Goal: Communication & Community: Ask a question

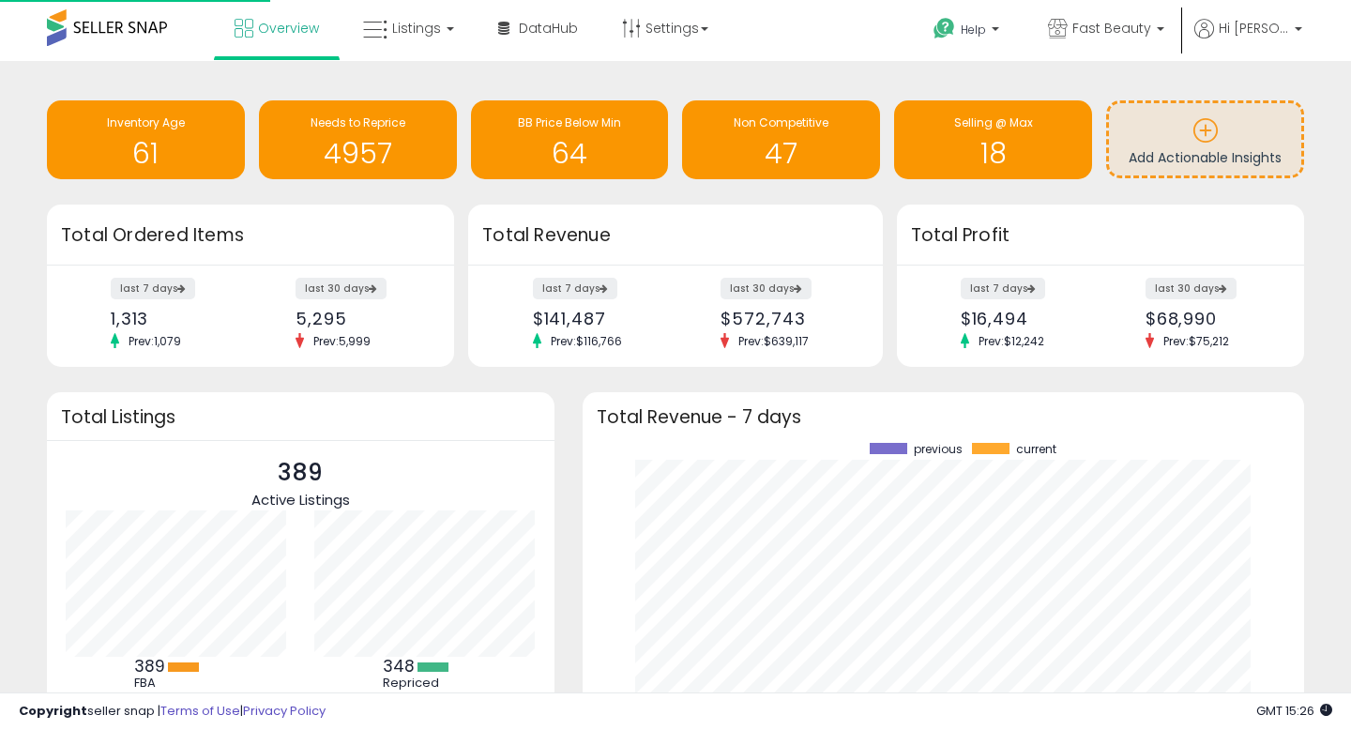
scroll to position [261, 684]
click at [1158, 34] on p "Fast Beauty" at bounding box center [1106, 30] width 116 height 23
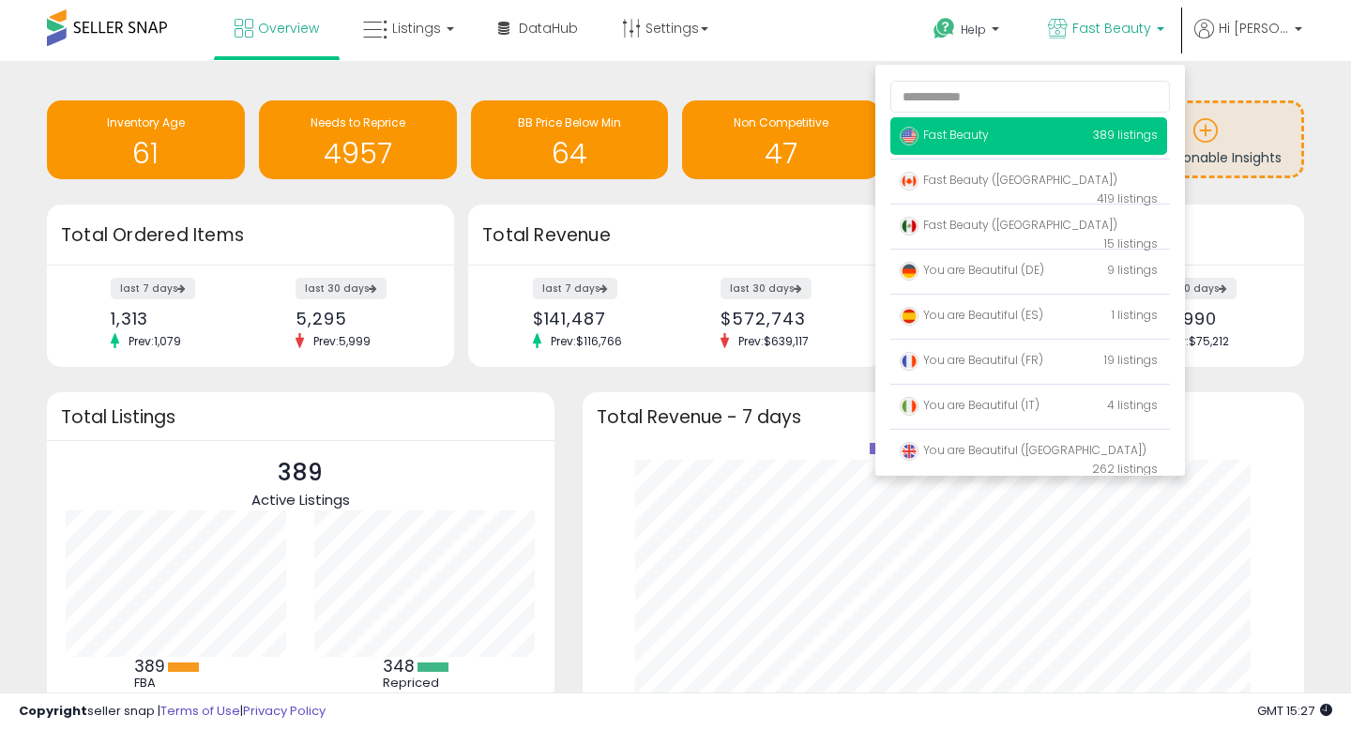
click at [1269, 82] on div "Retrieving insights data.. Inventory Age 61 Needs to Reprice 4957 BB Price Belo…" at bounding box center [675, 142] width 1285 height 125
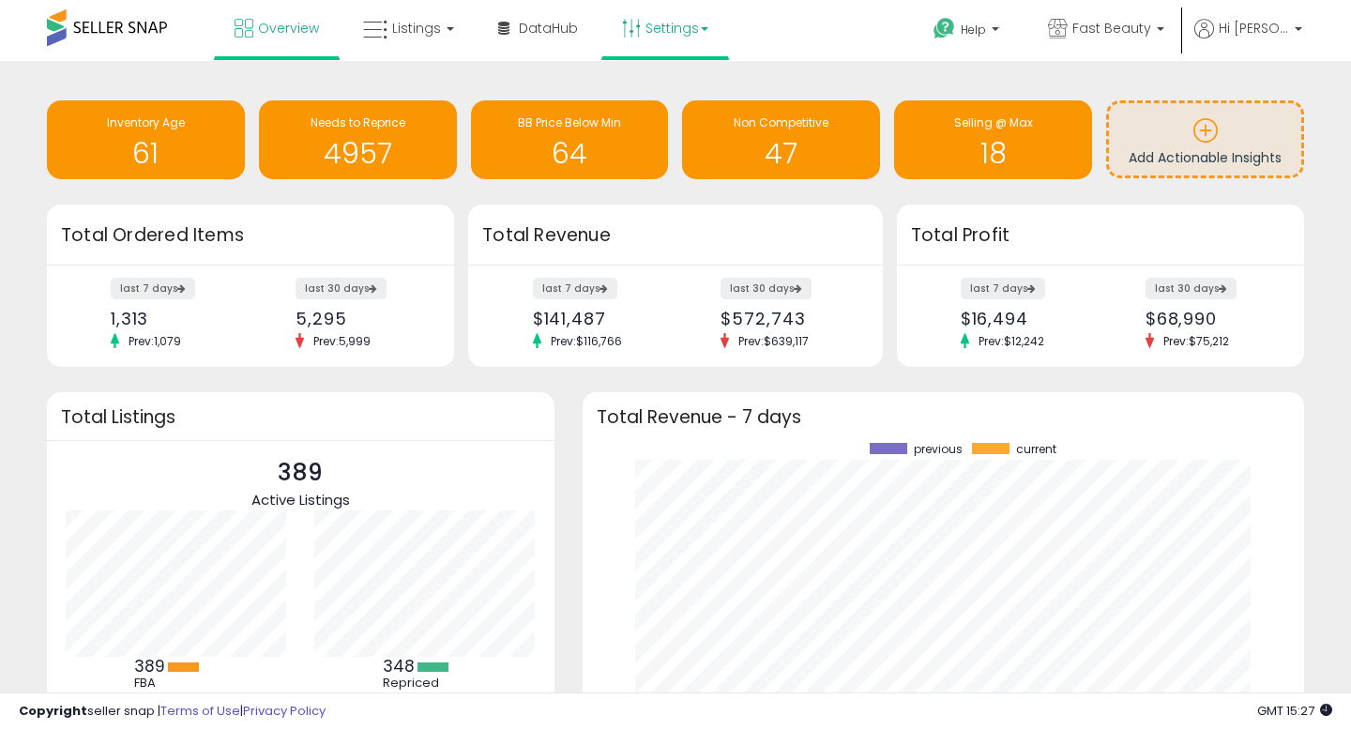
click at [642, 25] on link "Settings" at bounding box center [665, 28] width 114 height 56
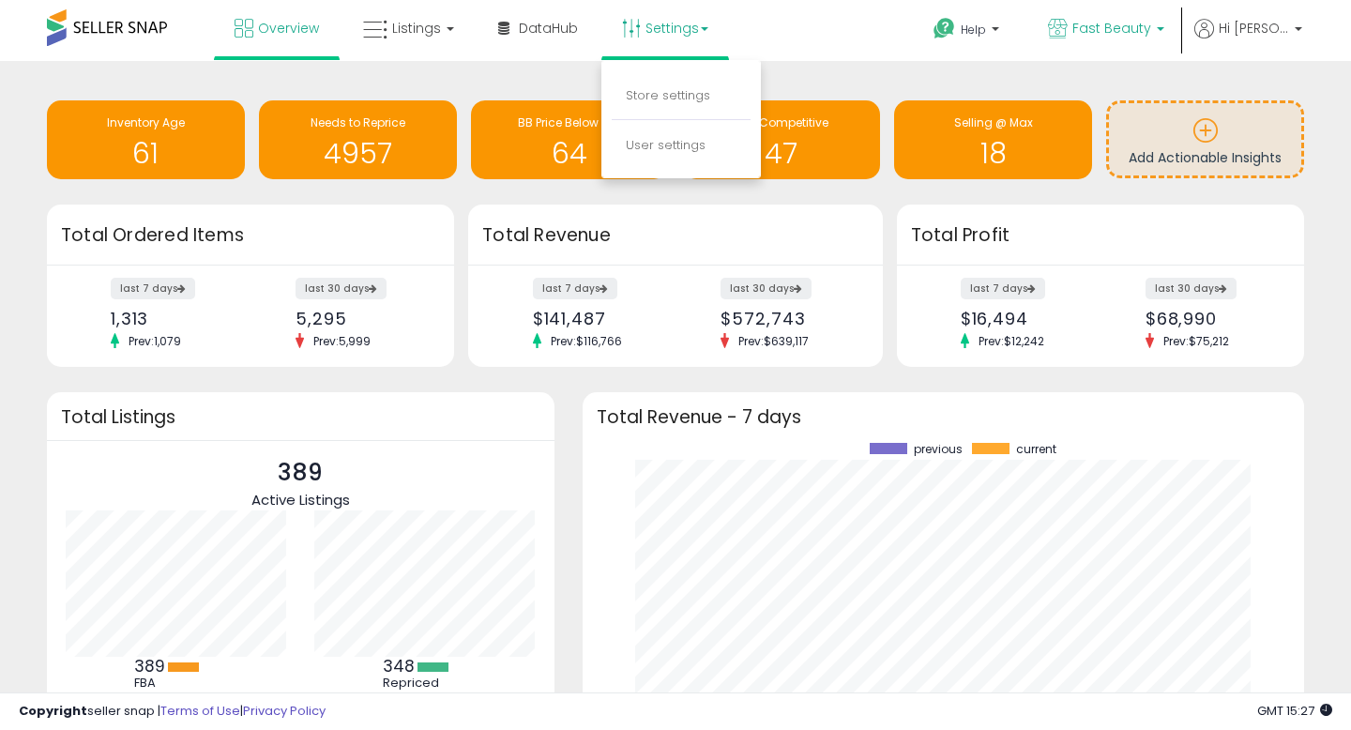
click at [1151, 26] on span "Fast Beauty" at bounding box center [1111, 28] width 79 height 19
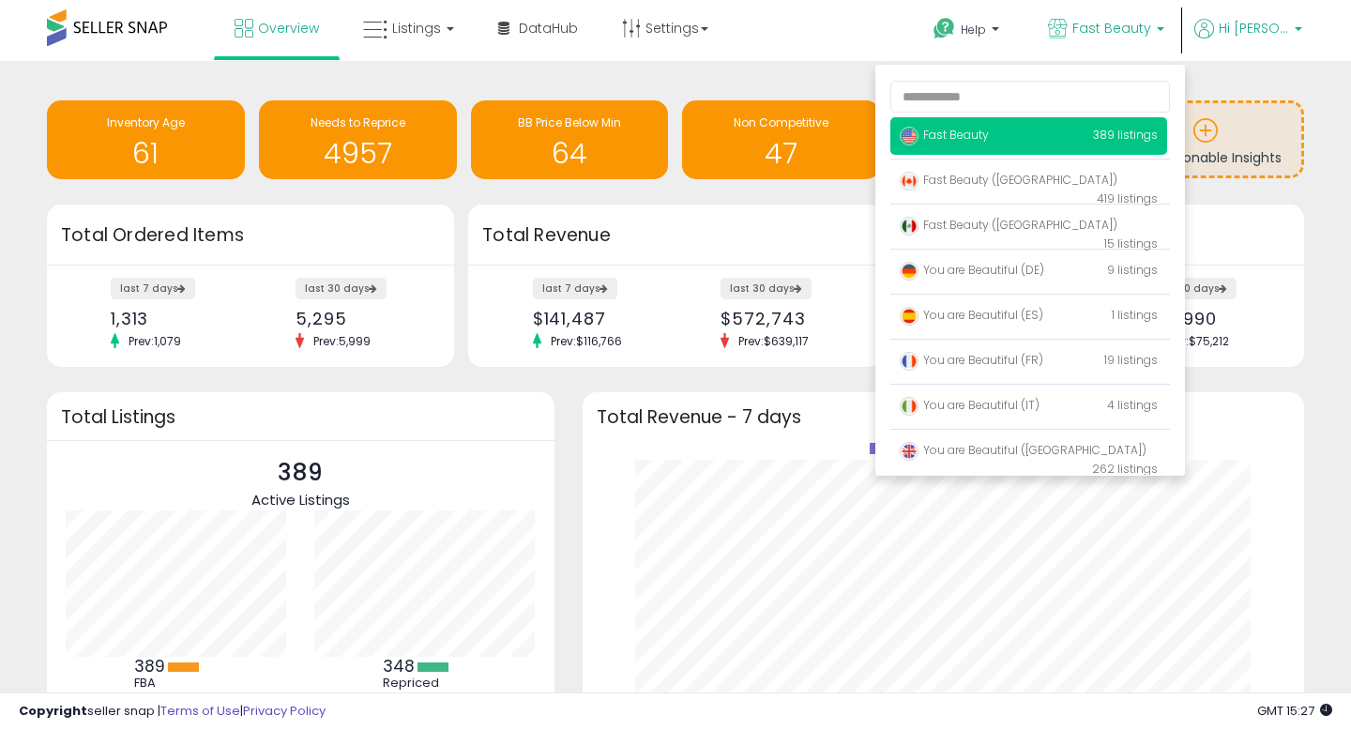
click at [1297, 28] on b at bounding box center [1298, 33] width 8 height 13
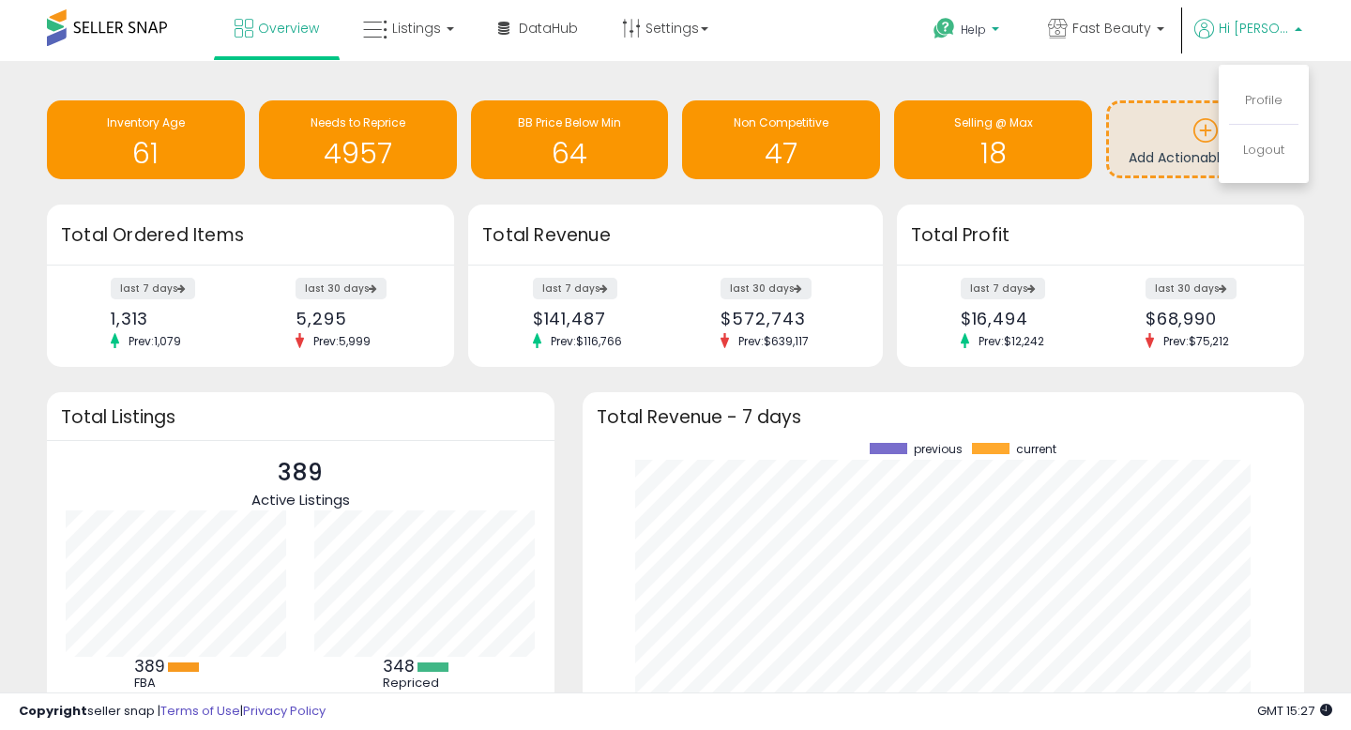
click at [995, 34] on p "Help" at bounding box center [967, 32] width 71 height 21
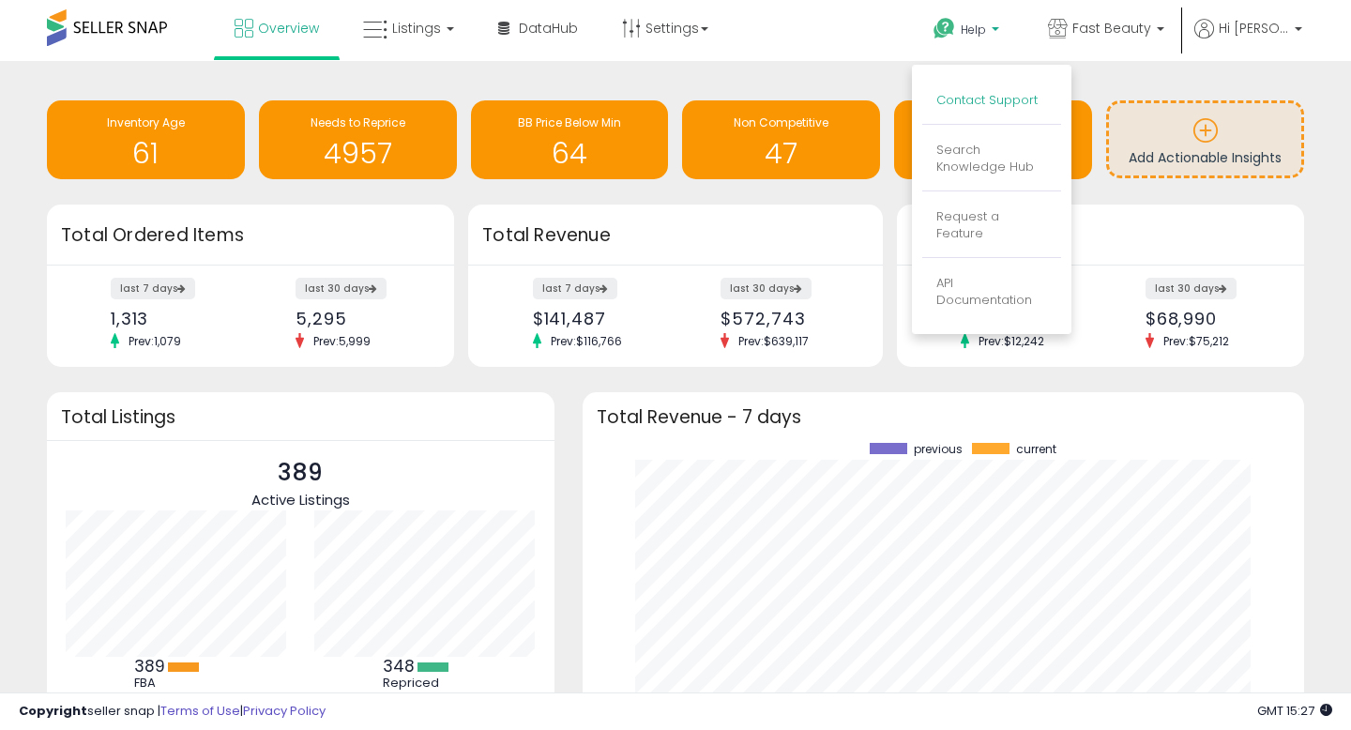
click at [989, 92] on link "Contact Support" at bounding box center [986, 100] width 101 height 18
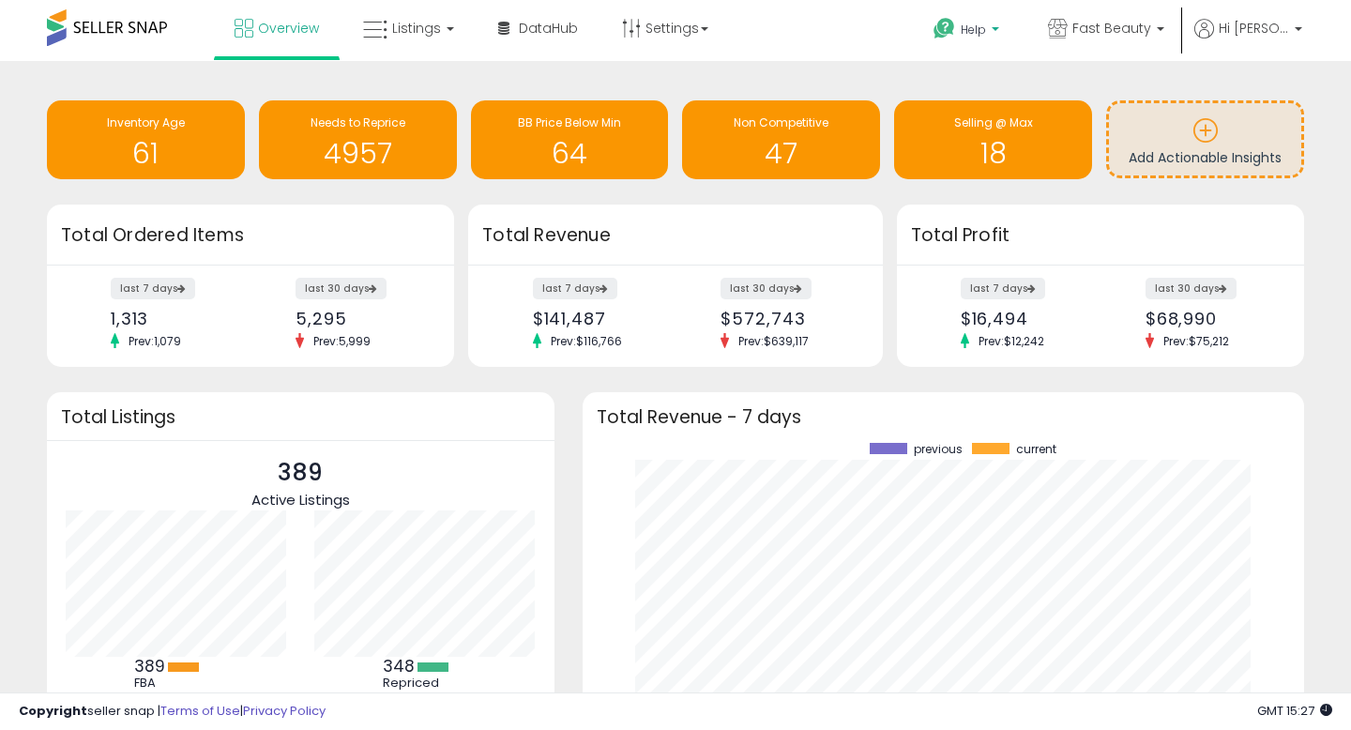
click at [997, 30] on p "Help" at bounding box center [967, 32] width 71 height 21
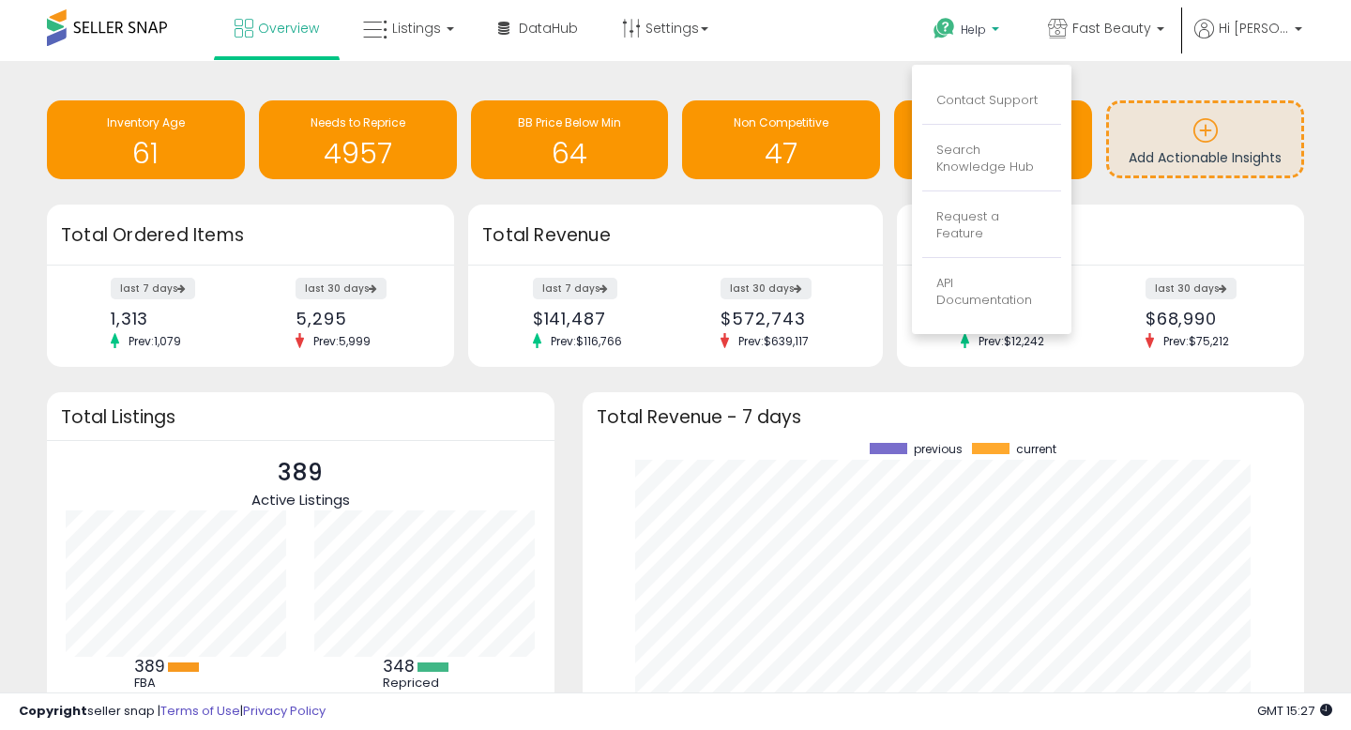
click at [981, 91] on li "Contact Support" at bounding box center [991, 101] width 139 height 47
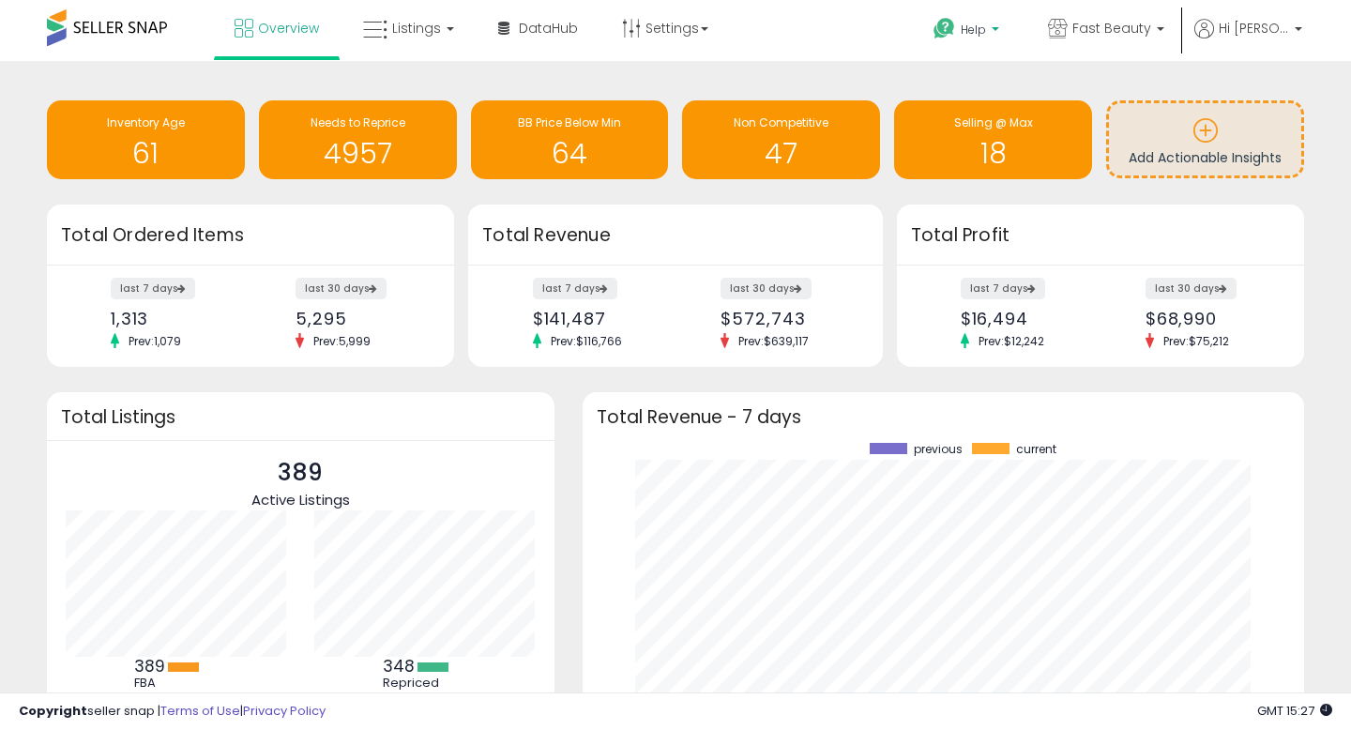
click at [974, 22] on span "Help" at bounding box center [972, 30] width 25 height 16
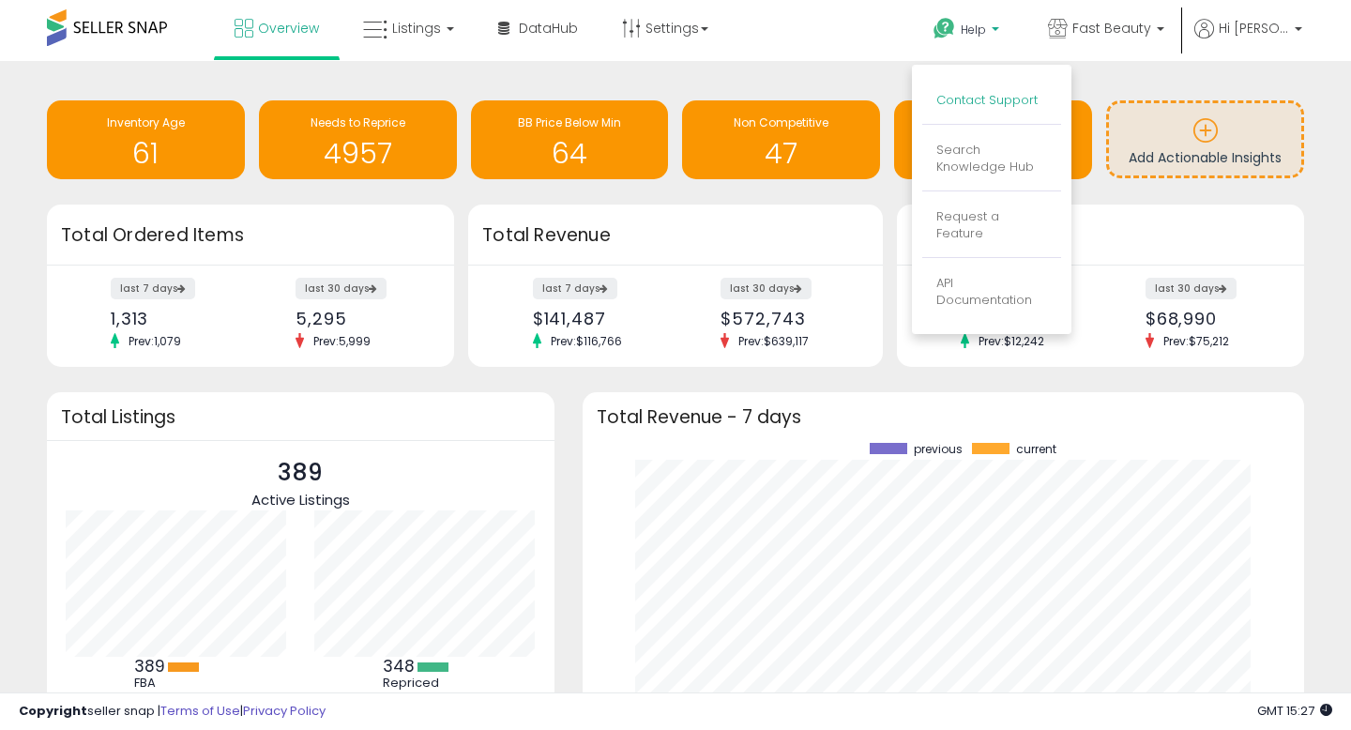
click at [976, 99] on link "Contact Support" at bounding box center [986, 100] width 101 height 18
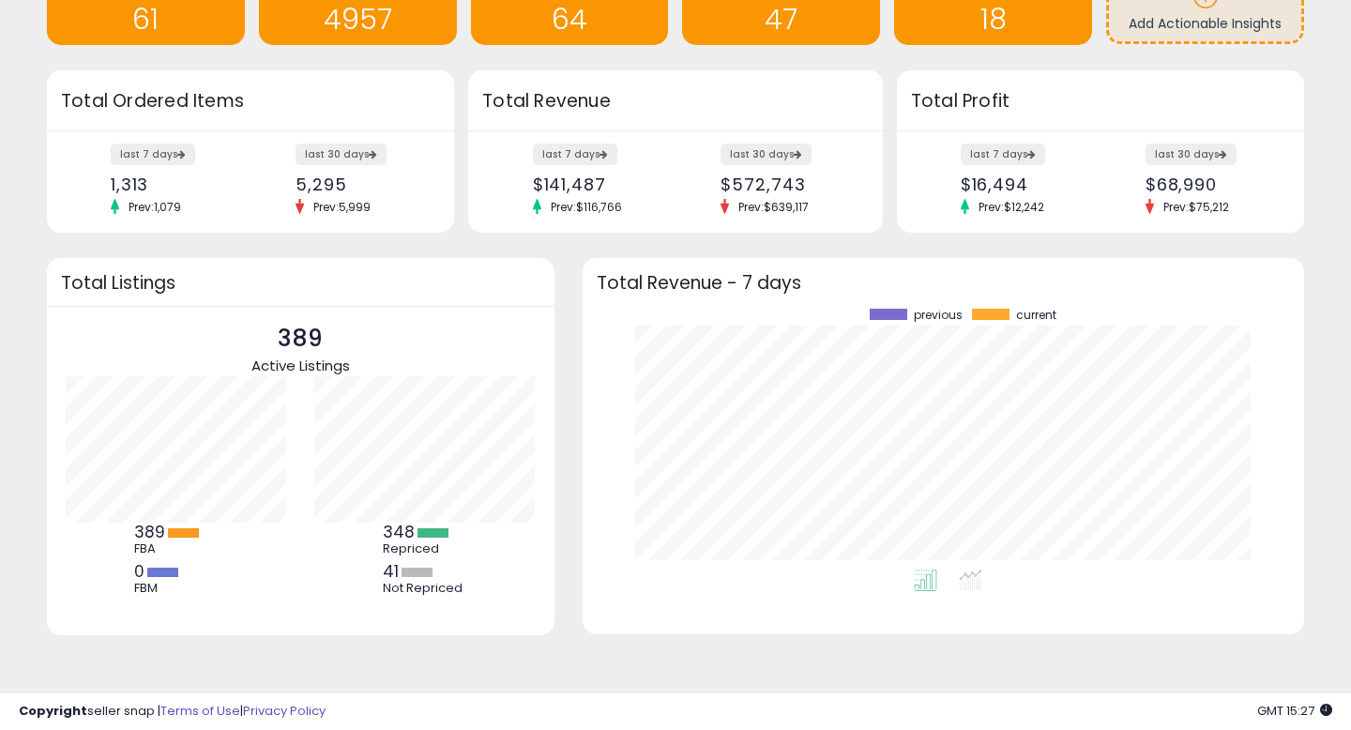
scroll to position [0, 0]
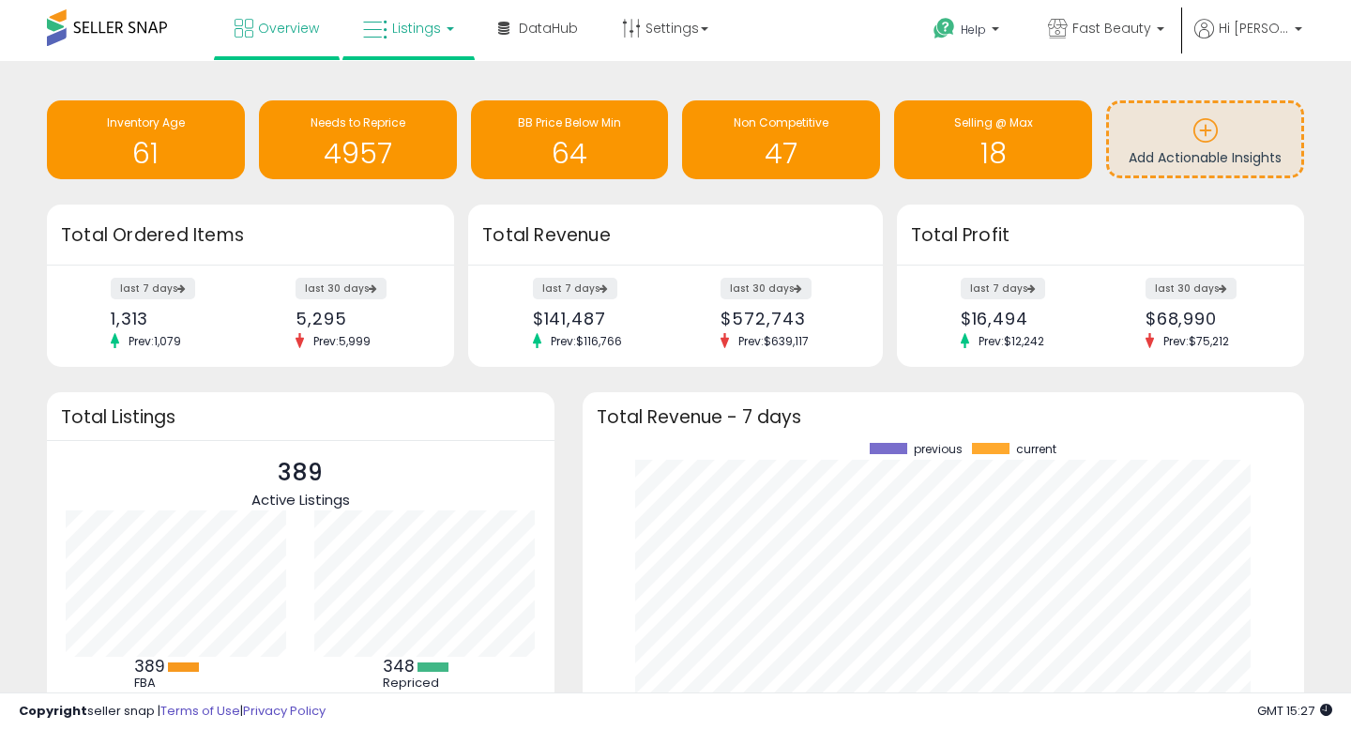
click at [402, 27] on span "Listings" at bounding box center [416, 28] width 49 height 19
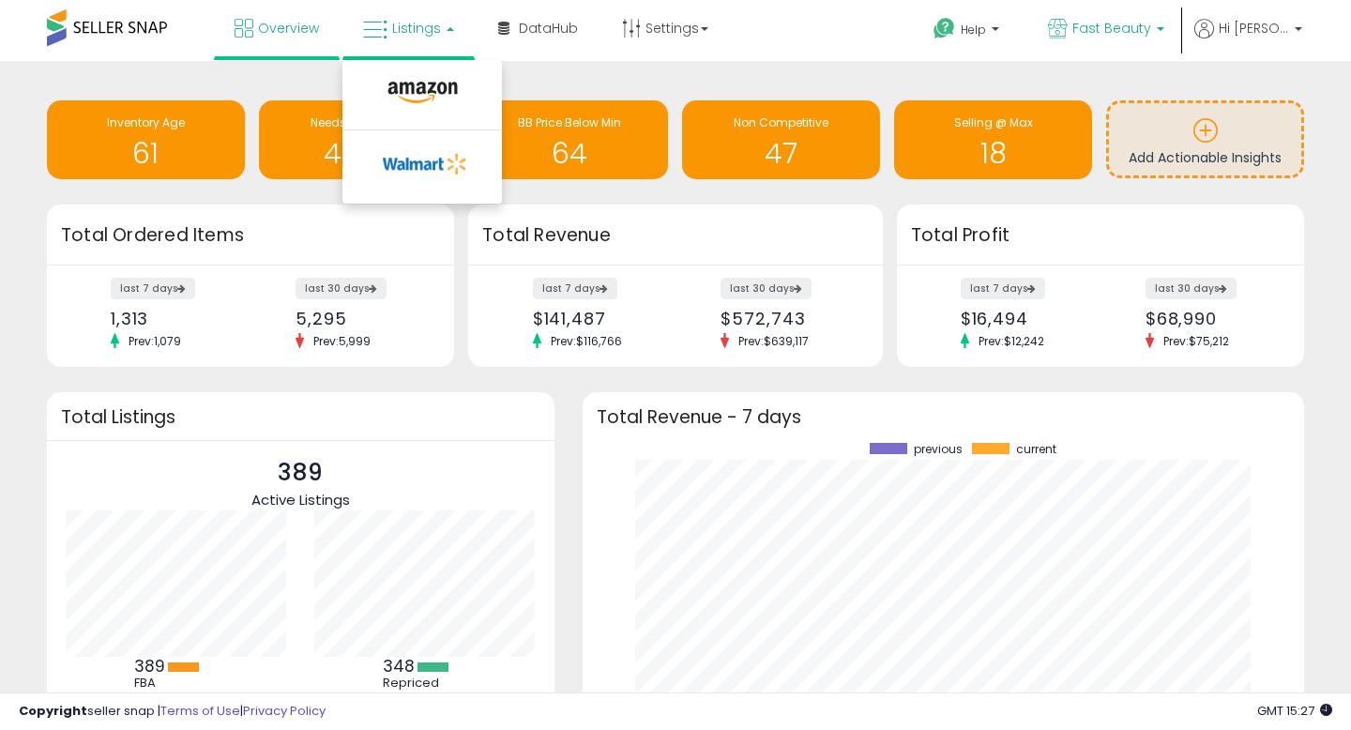
click at [1095, 32] on span "Fast Beauty" at bounding box center [1111, 28] width 79 height 19
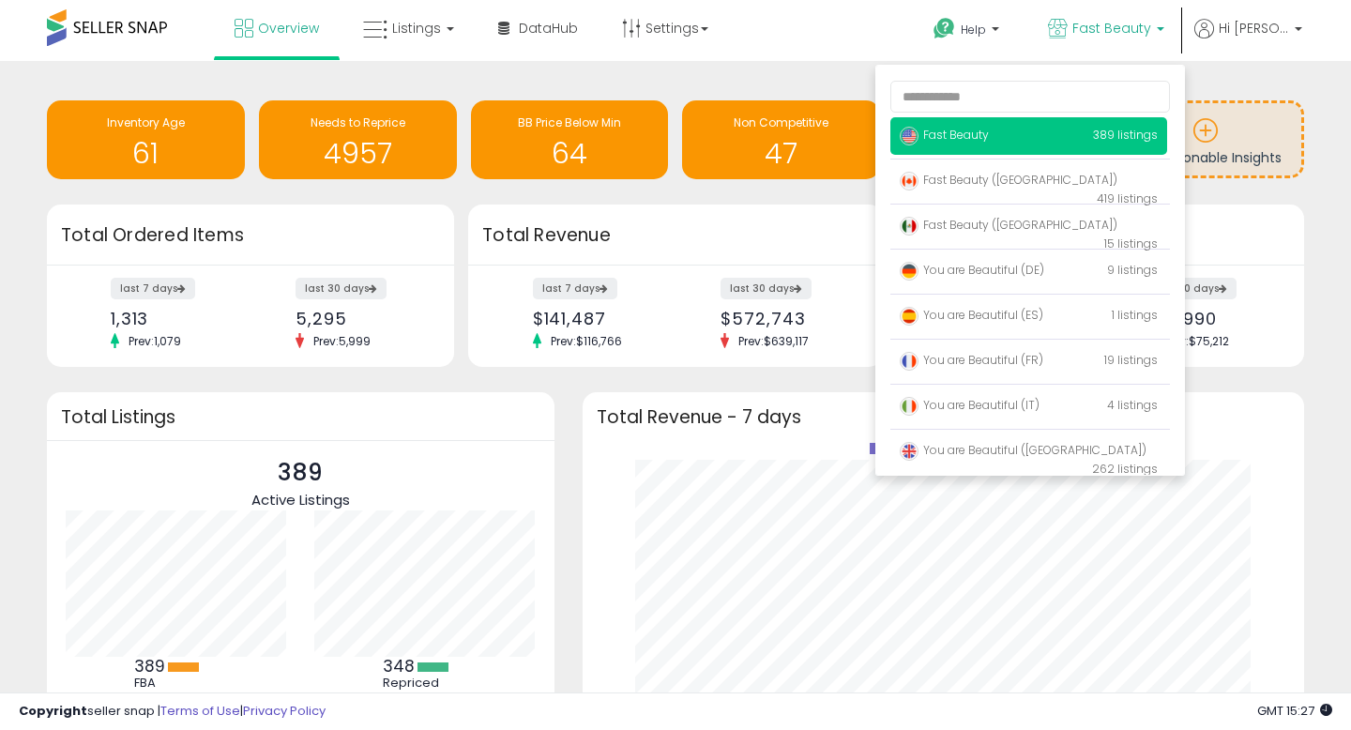
click at [793, 74] on div "Retrieving insights data.. Inventory Age 61 Needs to Reprice 4957 BB Price Belo…" at bounding box center [675, 462] width 1351 height 803
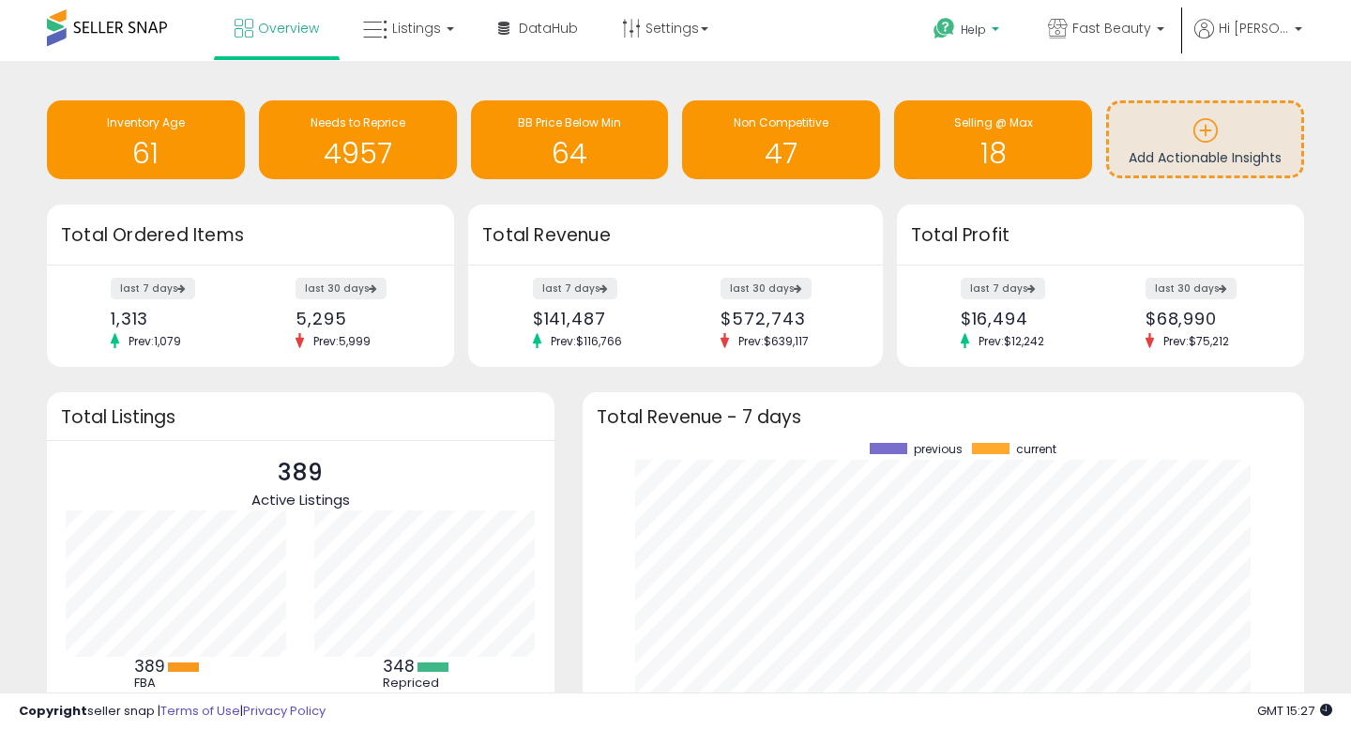
click at [978, 24] on span "Help" at bounding box center [972, 30] width 25 height 16
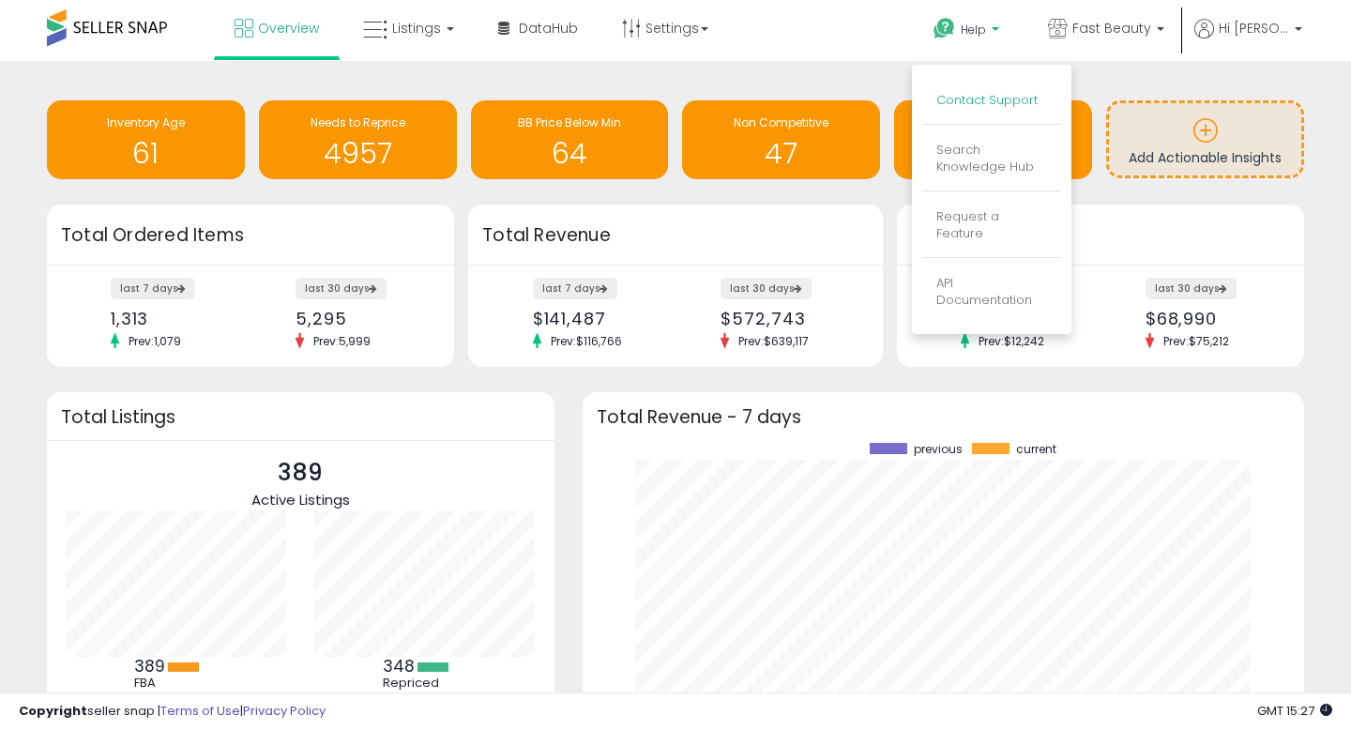
click at [975, 96] on link "Contact Support" at bounding box center [986, 100] width 101 height 18
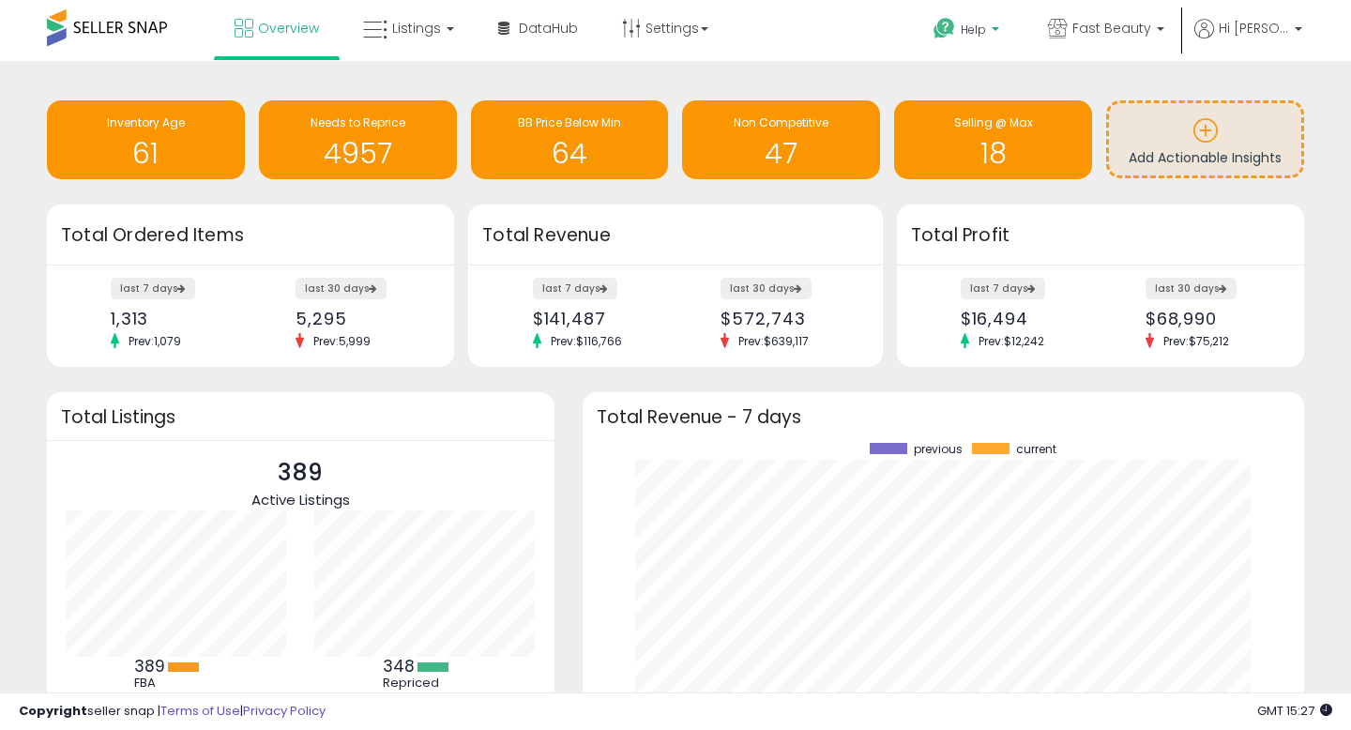
click at [976, 34] on span "Help" at bounding box center [972, 30] width 25 height 16
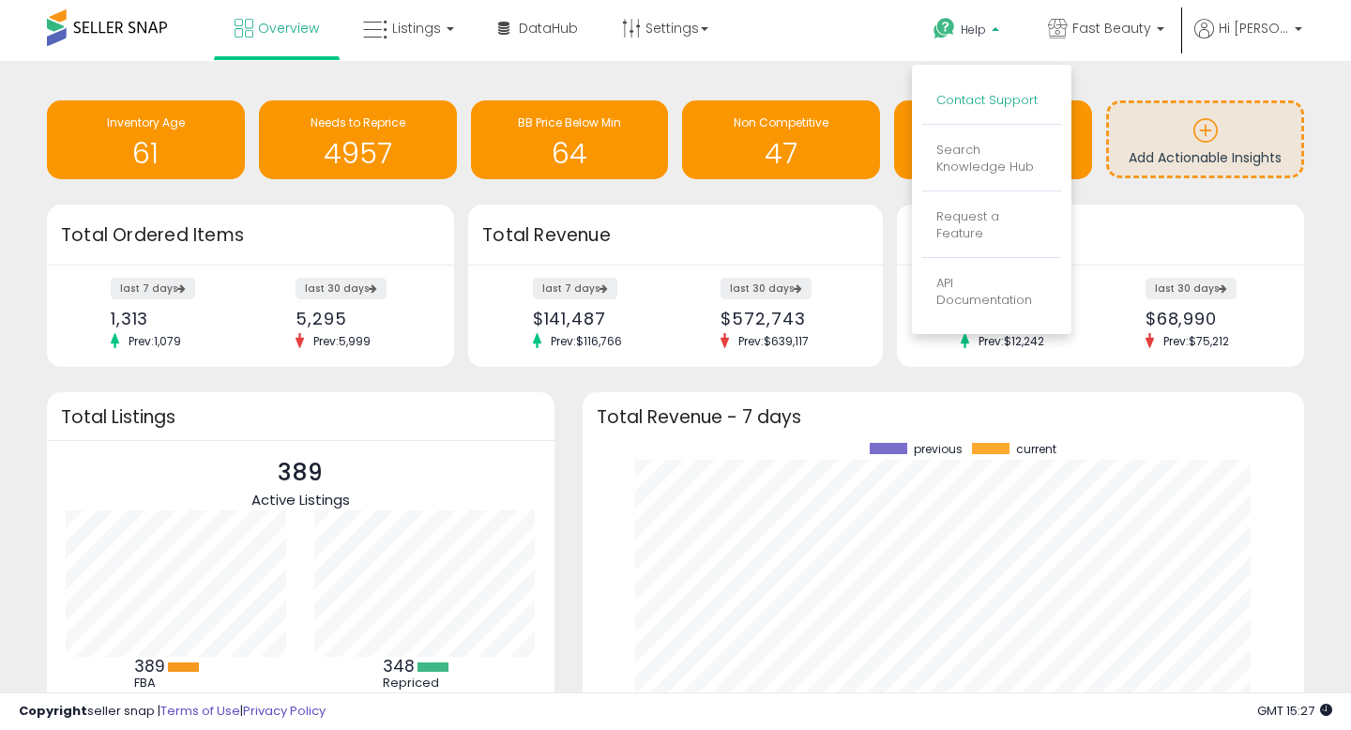
click at [983, 96] on link "Contact Support" at bounding box center [986, 100] width 101 height 18
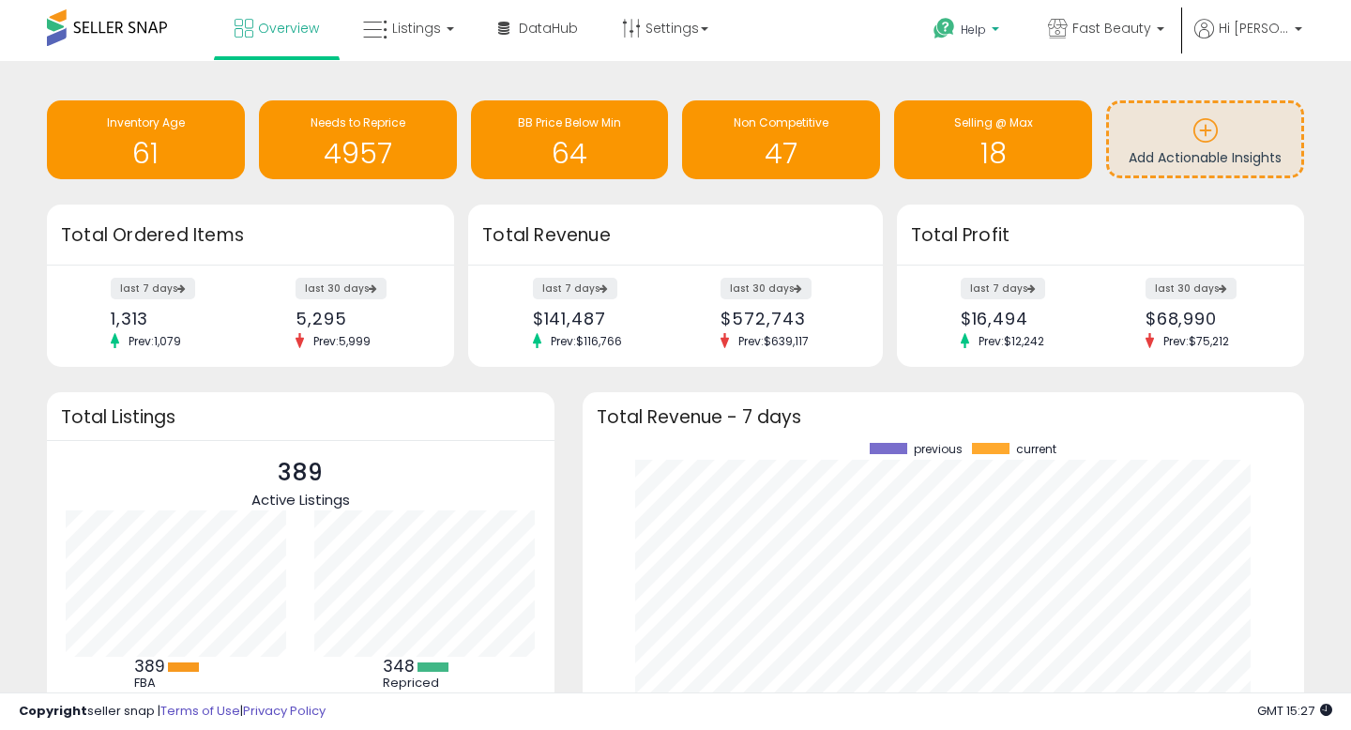
click at [972, 33] on span "Help" at bounding box center [972, 30] width 25 height 16
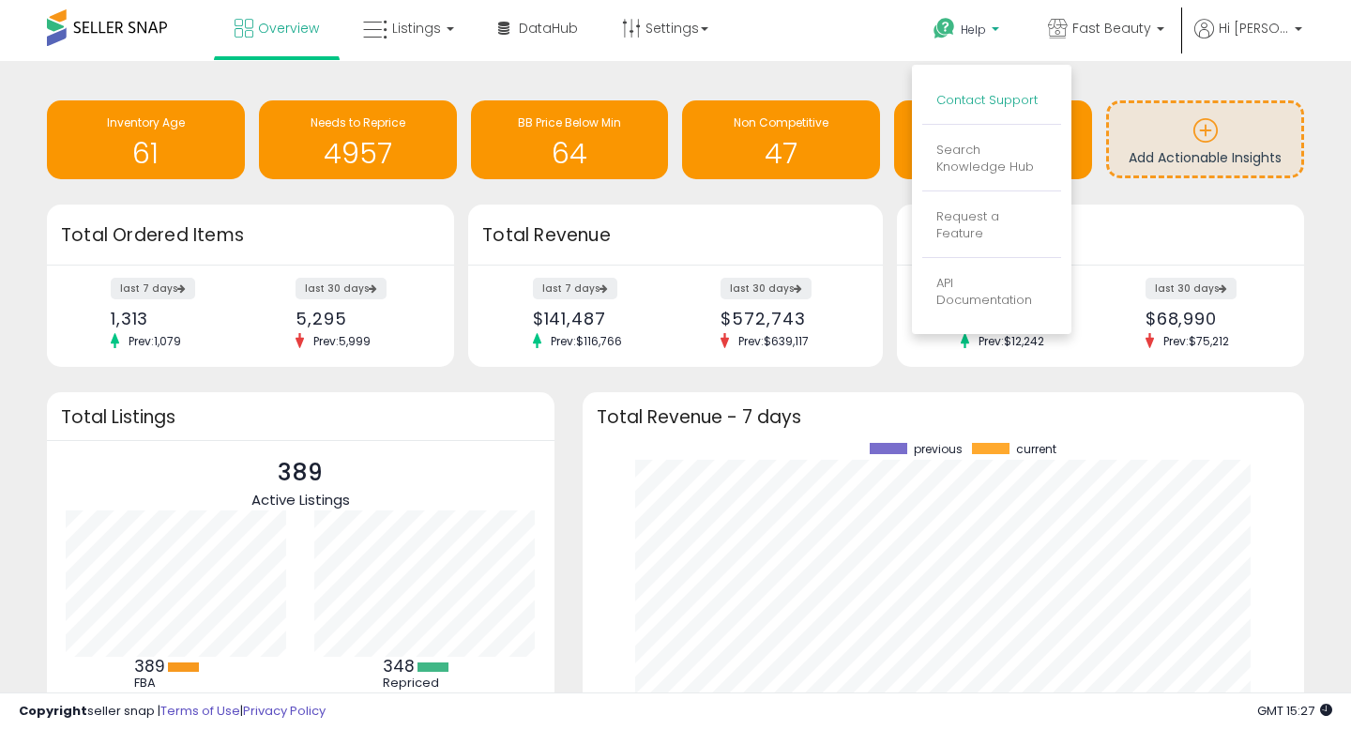
click at [987, 98] on link "Contact Support" at bounding box center [986, 100] width 101 height 18
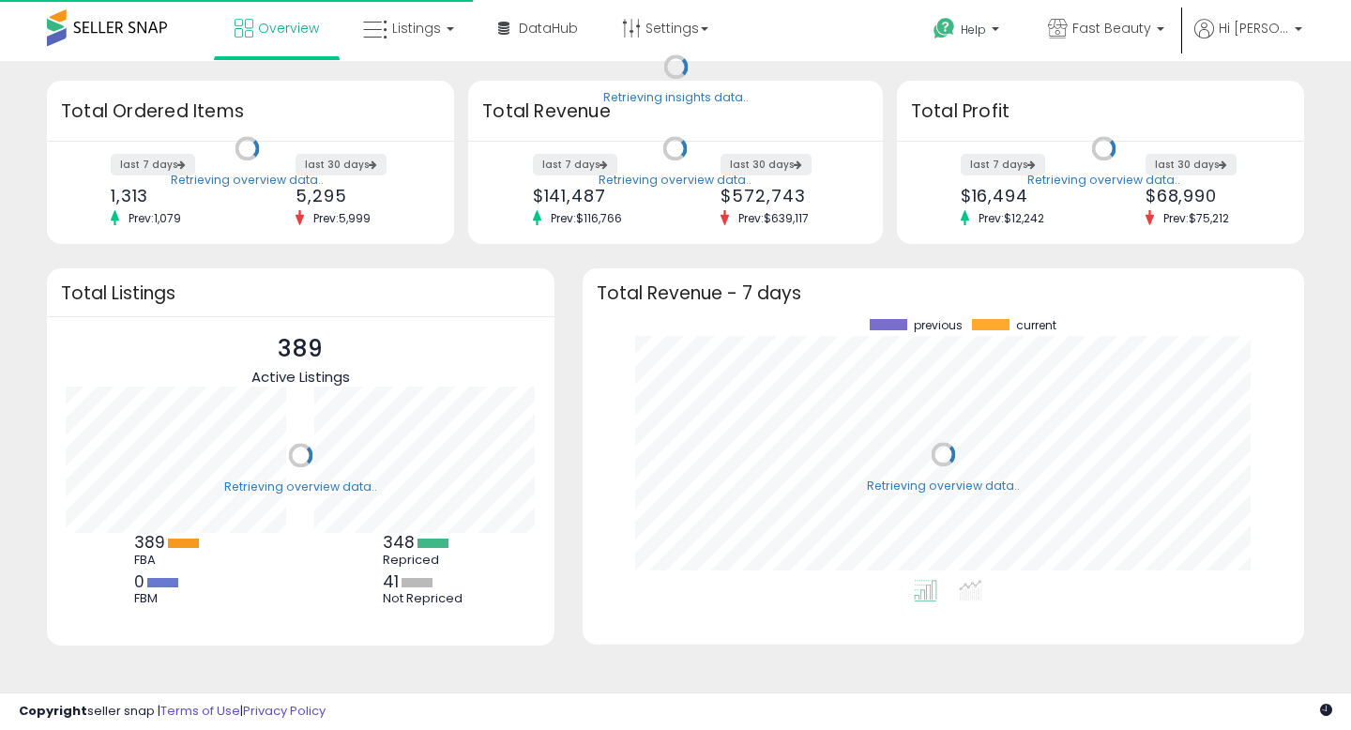
scroll to position [261, 684]
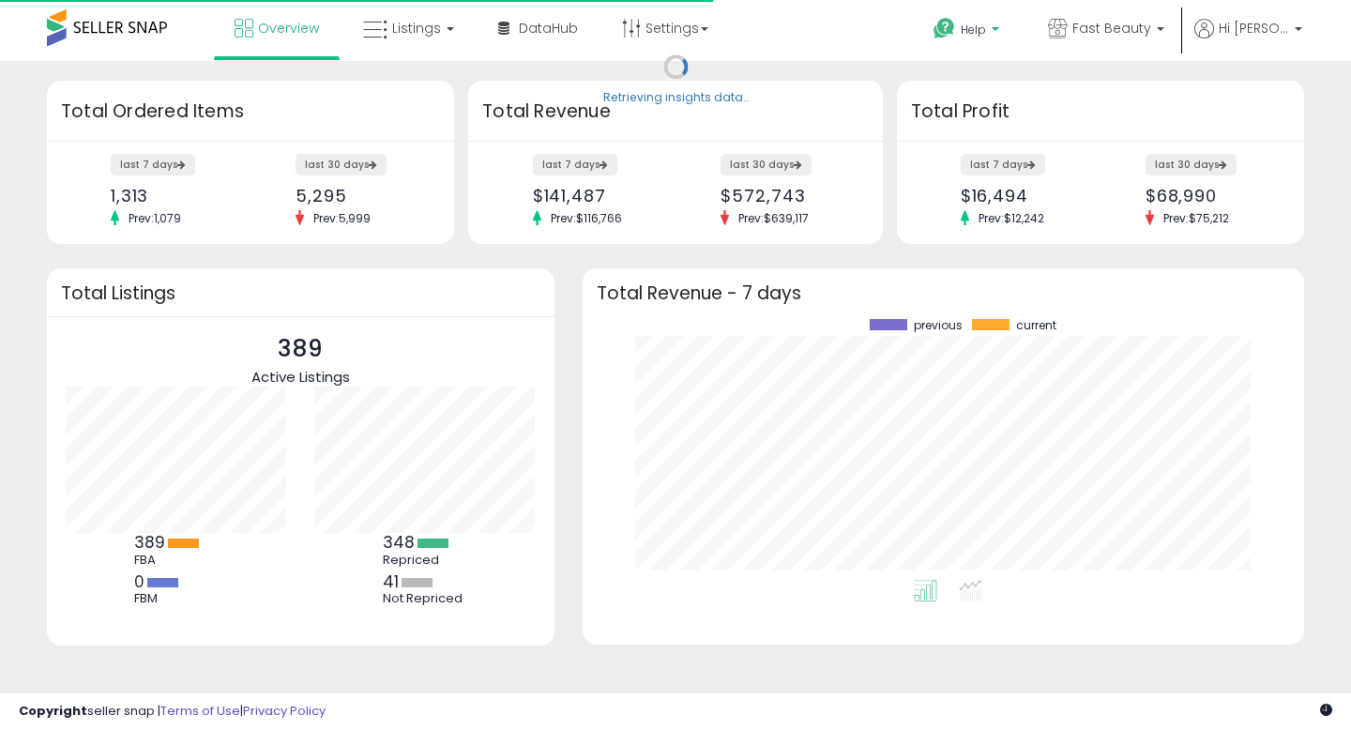
click at [983, 29] on span "Help" at bounding box center [972, 30] width 25 height 16
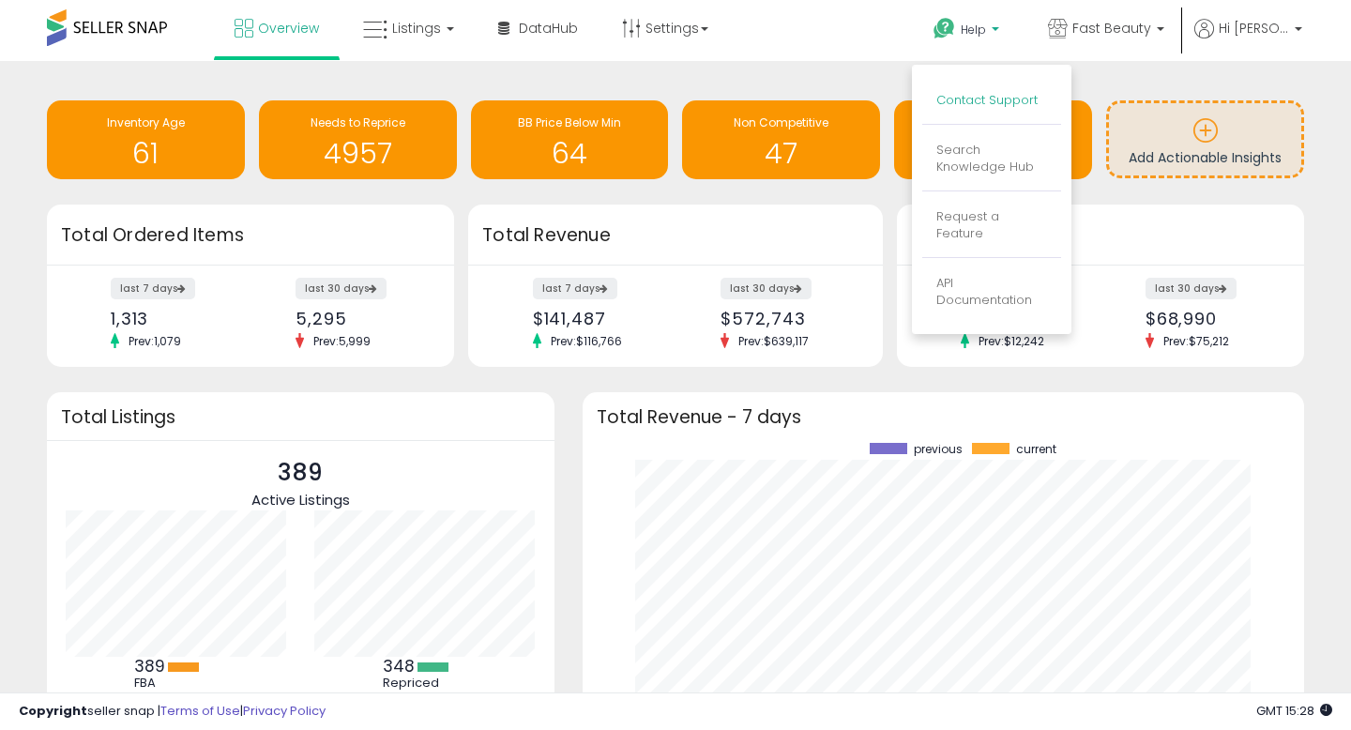
click at [1001, 98] on link "Contact Support" at bounding box center [986, 100] width 101 height 18
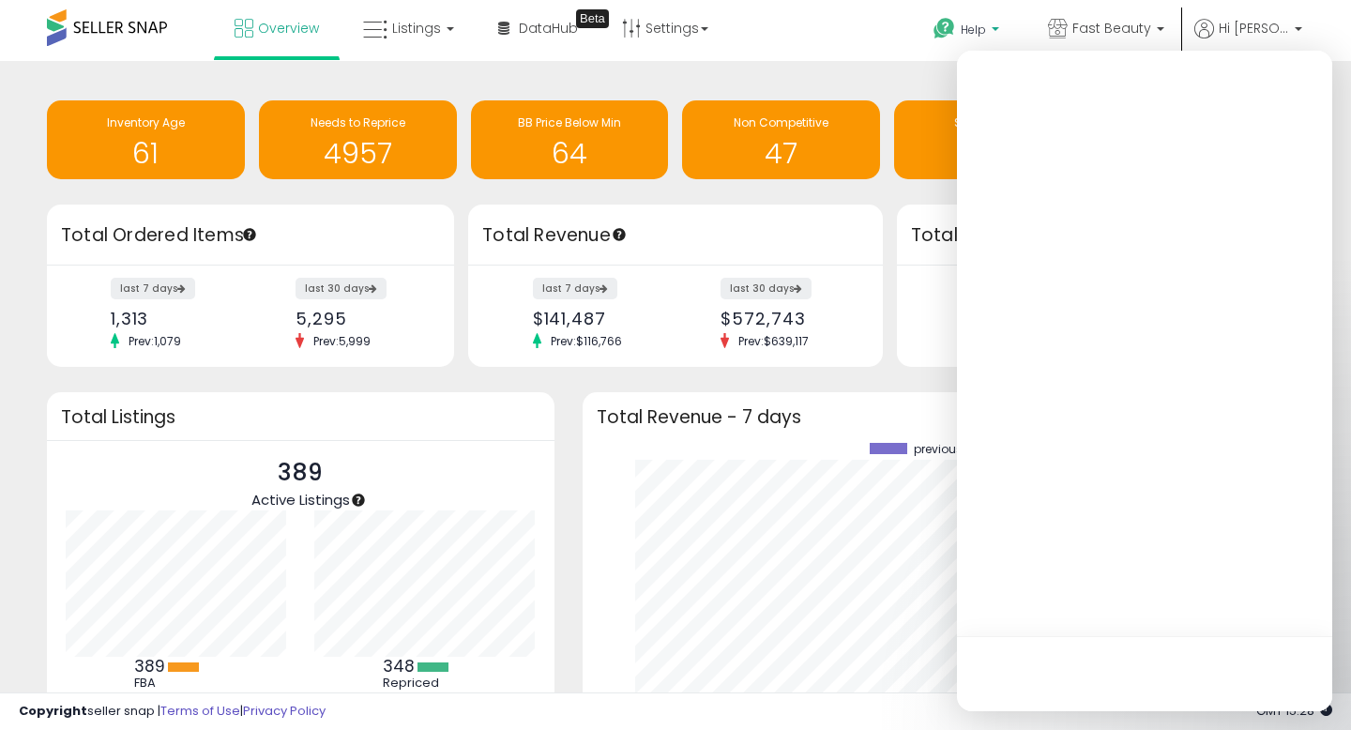
scroll to position [0, 0]
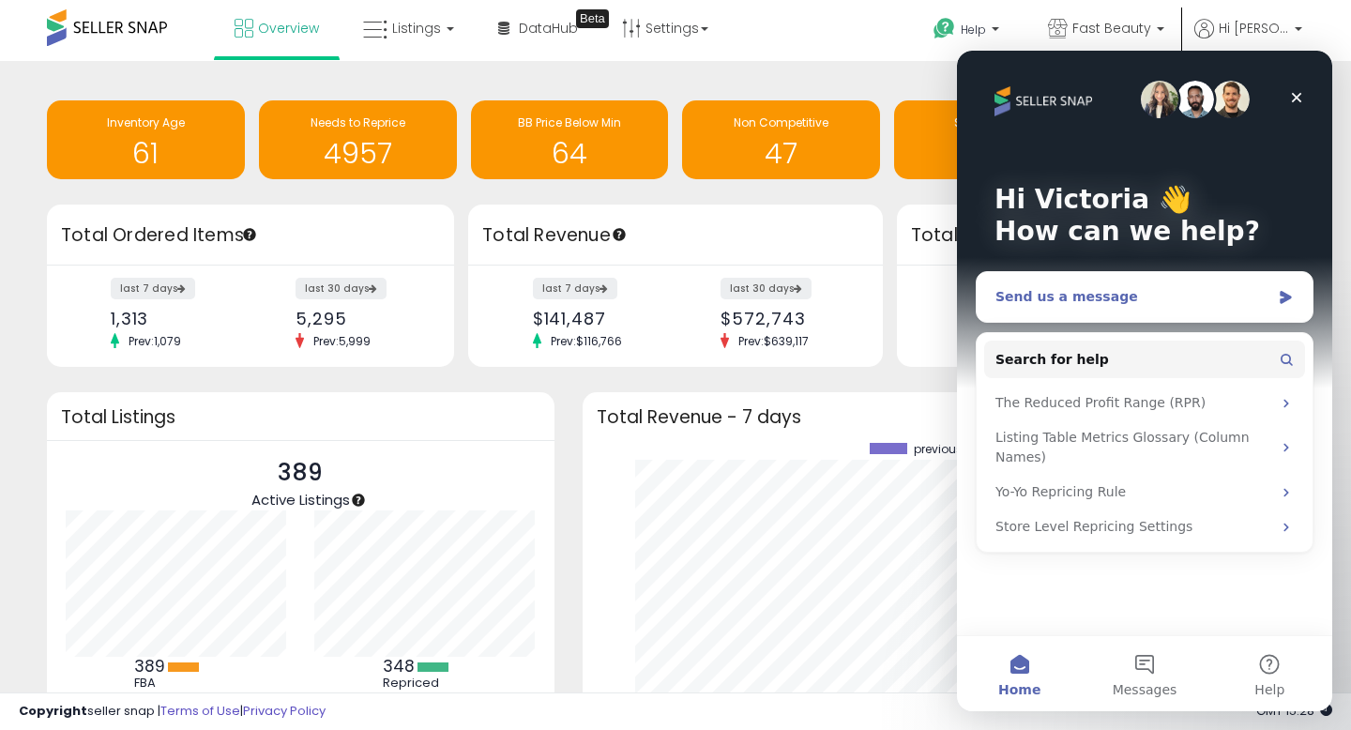
click at [1117, 295] on div "Send us a message" at bounding box center [1132, 297] width 275 height 20
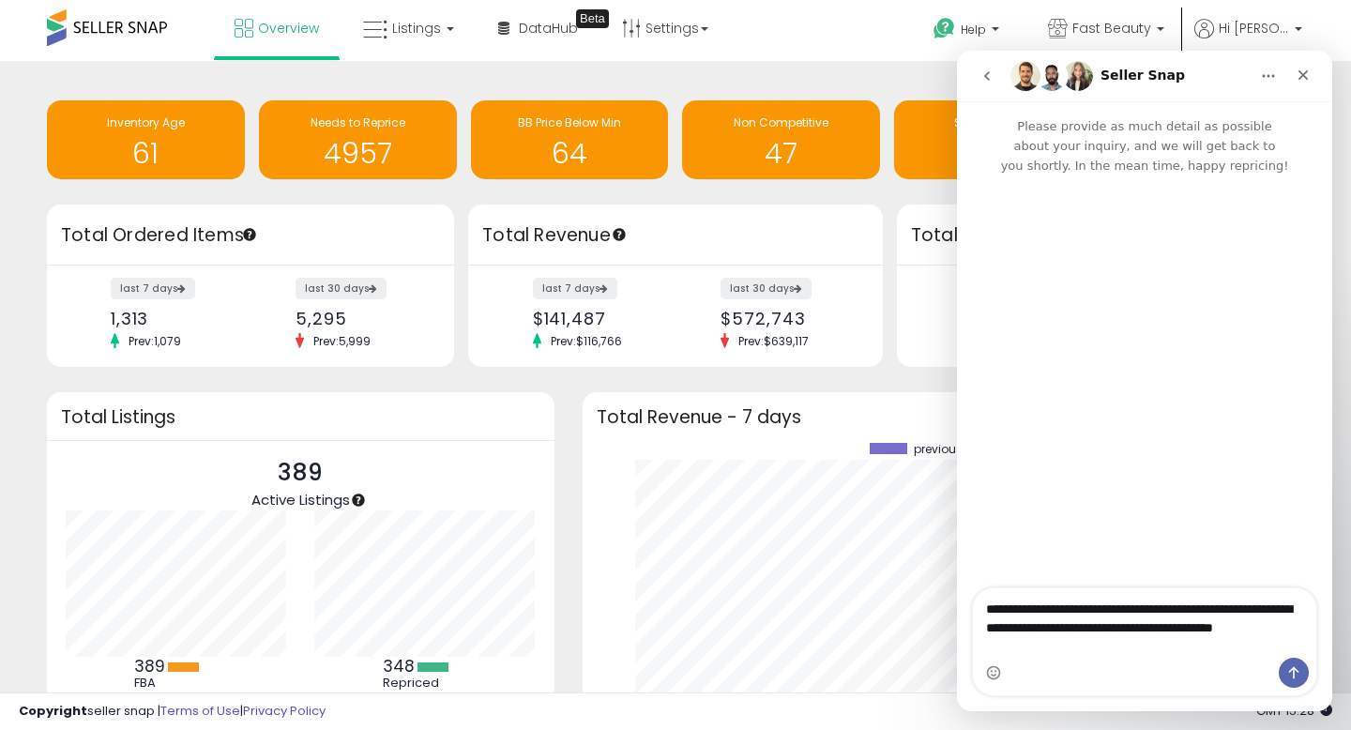
drag, startPoint x: 1111, startPoint y: 645, endPoint x: 965, endPoint y: 639, distance: 146.5
click at [965, 639] on div "**********" at bounding box center [1144, 641] width 375 height 109
drag, startPoint x: 1080, startPoint y: 648, endPoint x: 978, endPoint y: 597, distance: 113.3
click at [978, 598] on textarea "**********" at bounding box center [1144, 622] width 343 height 69
click at [1156, 619] on textarea "**********" at bounding box center [1144, 622] width 343 height 69
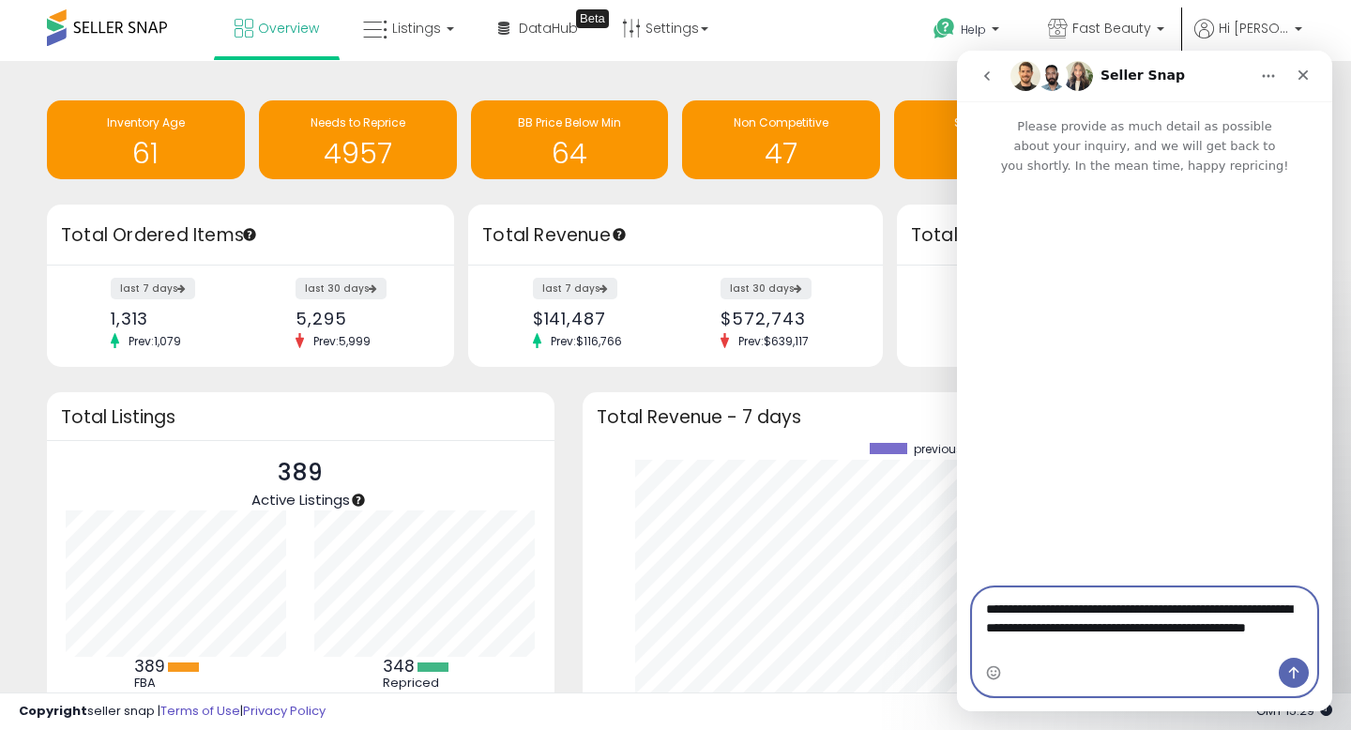
drag, startPoint x: 1095, startPoint y: 645, endPoint x: 985, endPoint y: 627, distance: 111.2
click at [985, 628] on textarea "**********" at bounding box center [1144, 622] width 343 height 69
paste textarea "Message…"
click at [1302, 608] on textarea "**********" at bounding box center [1144, 622] width 343 height 69
type textarea "**********"
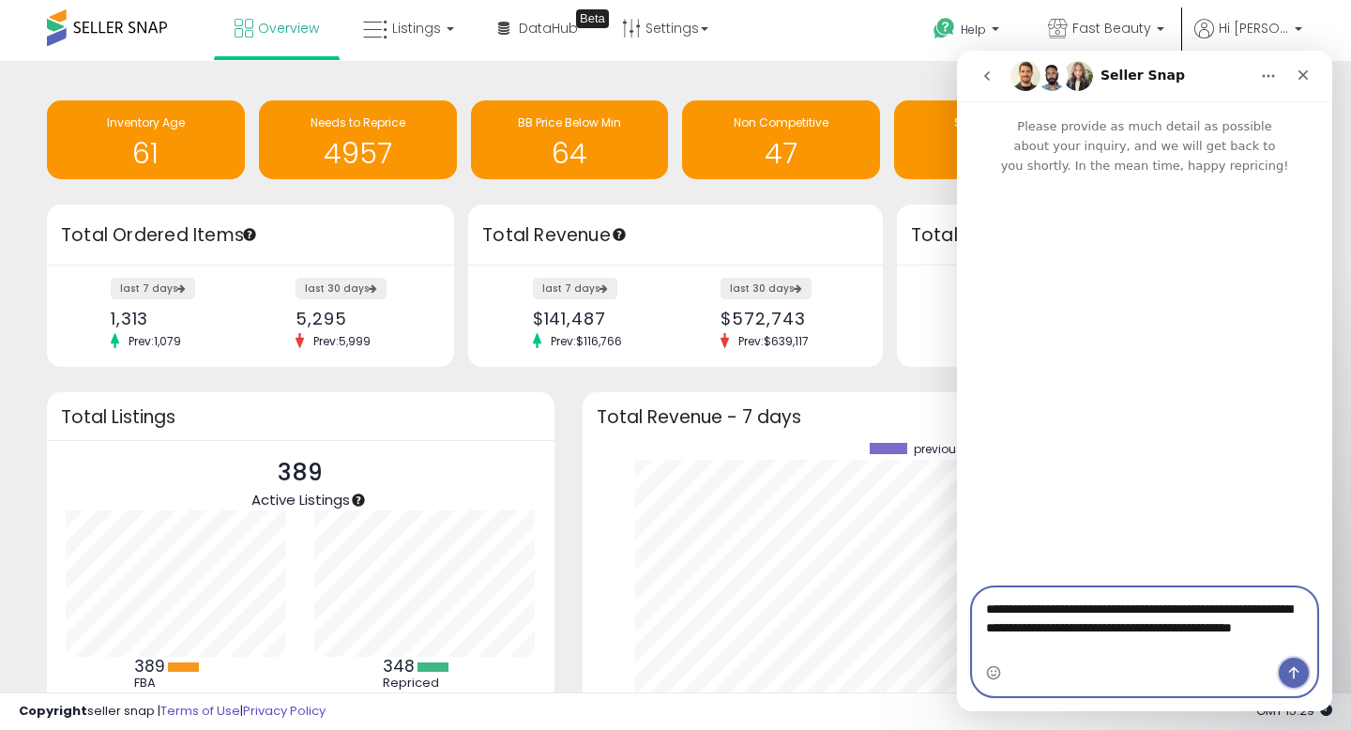
click at [1295, 676] on icon "Send a message…" at bounding box center [1293, 672] width 15 height 15
